Goal: Information Seeking & Learning: Learn about a topic

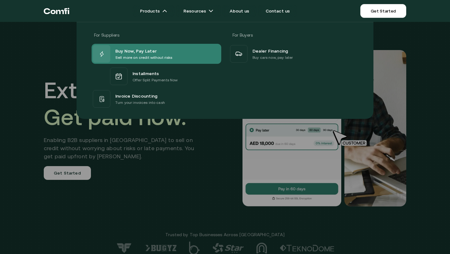
click at [147, 54] on p "Sell more on credit without risks" at bounding box center [143, 57] width 57 height 6
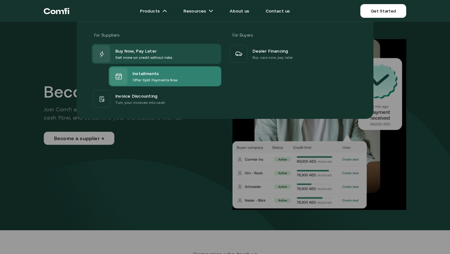
click at [148, 78] on p "Offer Split Payments Now" at bounding box center [155, 80] width 45 height 6
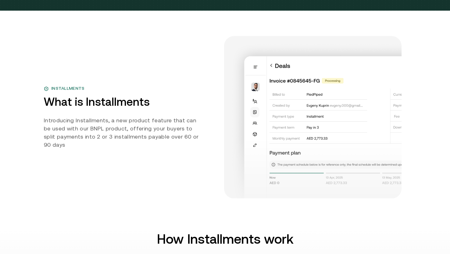
scroll to position [299, 0]
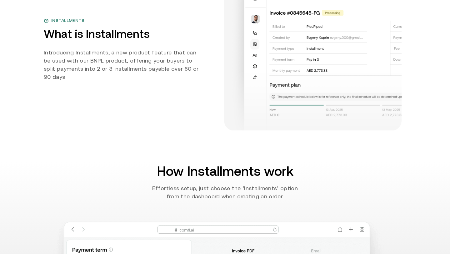
click at [218, 130] on div "Installments What is Installments Introducing Installments, a new product featu…" at bounding box center [225, 49] width 363 height 163
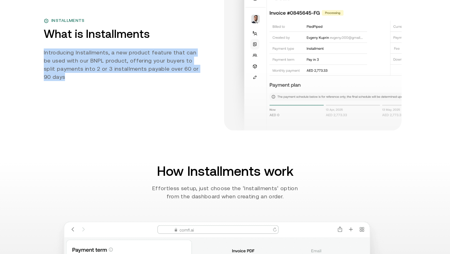
drag, startPoint x: 204, startPoint y: 104, endPoint x: 44, endPoint y: 84, distance: 160.7
click at [44, 81] on div "Installments What is Installments Introducing Installments, a new product featu…" at bounding box center [128, 49] width 168 height 64
copy p "Introducing Installments, a new product feature that can be used with our BNPL …"
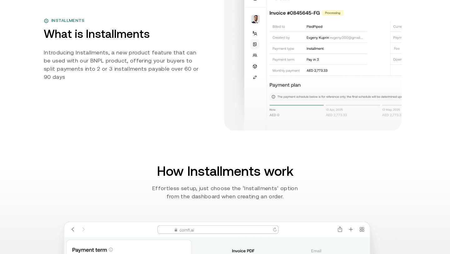
click at [82, 130] on div "Installments What is Installments Introducing Installments, a new product featu…" at bounding box center [225, 49] width 363 height 163
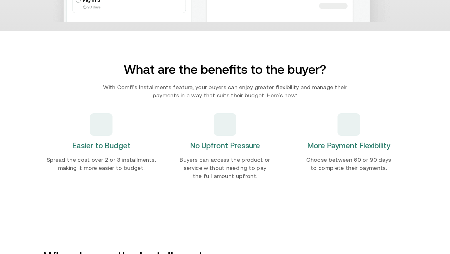
scroll to position [678, 0]
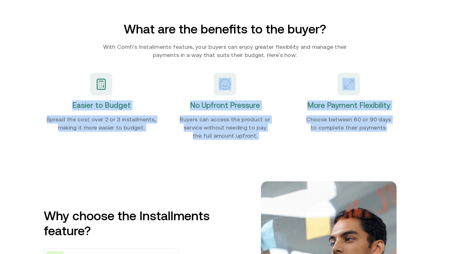
drag, startPoint x: 389, startPoint y: 161, endPoint x: 75, endPoint y: 137, distance: 314.5
click at [75, 137] on div "Easier to Budget Spread the cost over 2 or 3 installments, making it more easie…" at bounding box center [225, 106] width 363 height 87
copy div "Easier to Budget Spread the cost over 2 or 3 installments, making it more easie…"
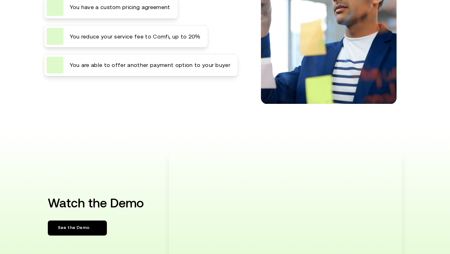
scroll to position [893, 0]
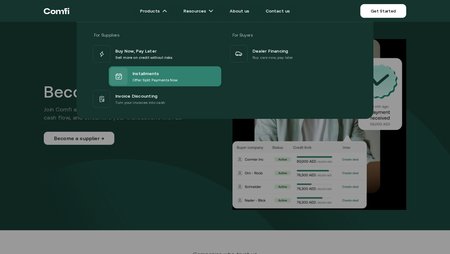
click at [155, 78] on p "Offer Split Payments Now" at bounding box center [155, 80] width 45 height 6
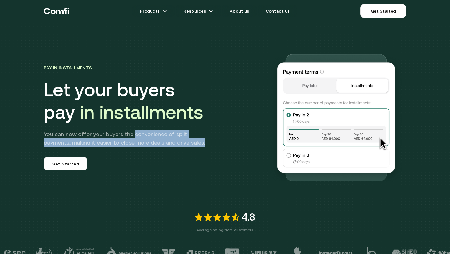
drag, startPoint x: 179, startPoint y: 140, endPoint x: 132, endPoint y: 135, distance: 47.8
click at [132, 135] on p "You can now offer your buyers the convenience of split payments, making it easi…" at bounding box center [129, 138] width 170 height 17
copy p "convenience of split payments, making it easier to close more deals and drive s…"
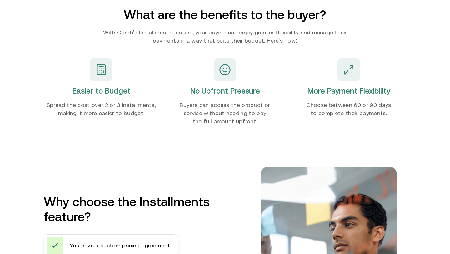
scroll to position [838, 0]
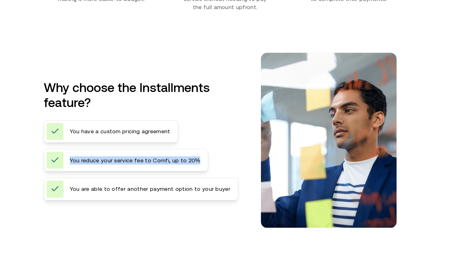
drag, startPoint x: 195, startPoint y: 159, endPoint x: 70, endPoint y: 162, distance: 124.8
click at [70, 162] on span "You reduce your service fee to Comfi, up to 20%" at bounding box center [135, 160] width 130 height 8
copy span "You reduce your service fee to Comfi, up to 20%"
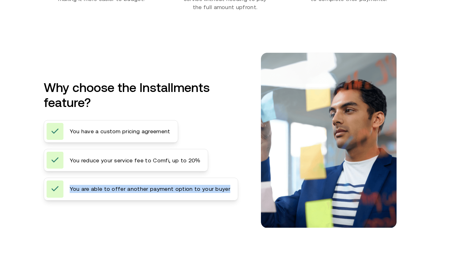
drag, startPoint x: 223, startPoint y: 189, endPoint x: 70, endPoint y: 189, distance: 152.6
click at [70, 189] on div "You are able to offer another payment option to your buyer" at bounding box center [141, 189] width 194 height 23
copy span "You are able to offer another payment option to your buyer"
